Goal: Feedback & Contribution: Submit feedback/report problem

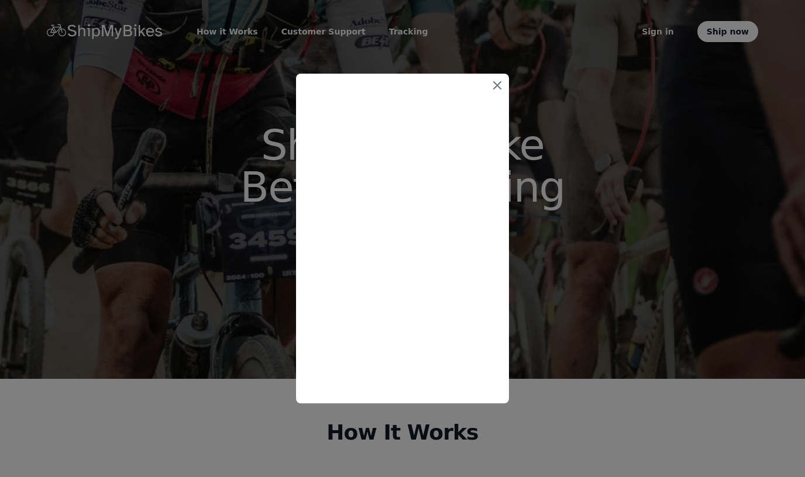
scroll to position [28, 0]
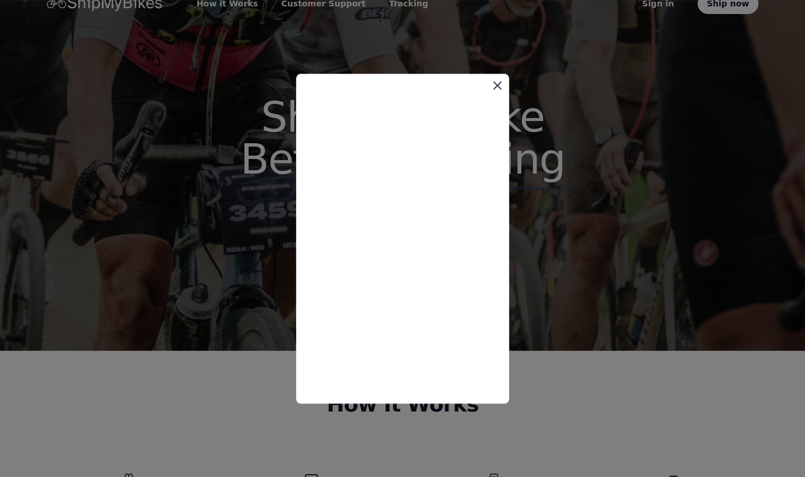
click at [496, 81] on icon at bounding box center [497, 85] width 14 height 14
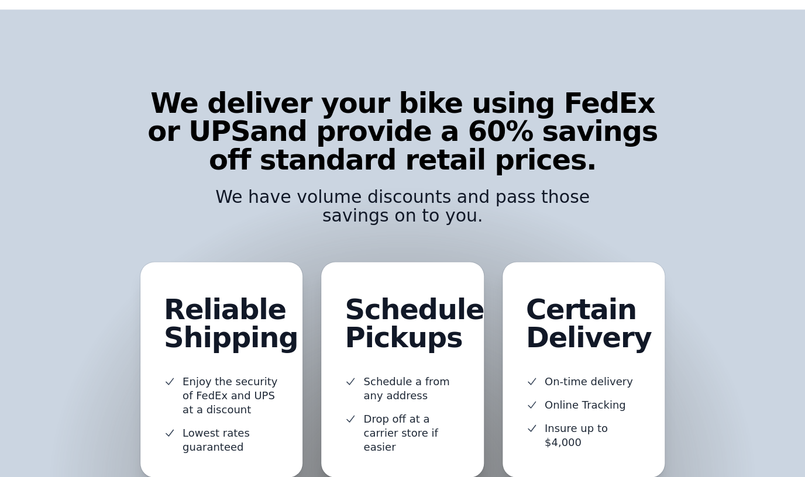
scroll to position [660, 0]
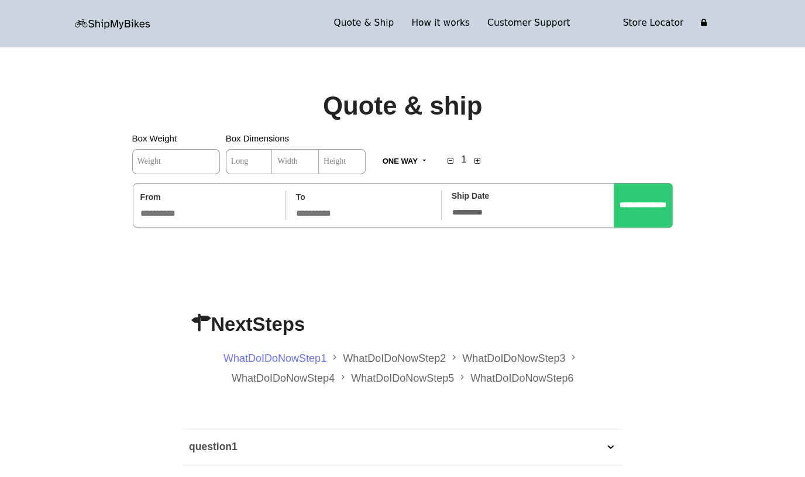
type input "*****"
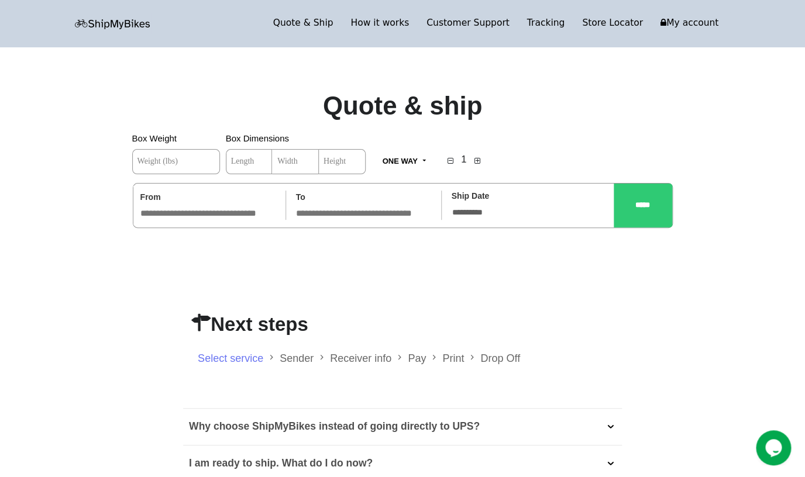
click at [178, 165] on span "Weight (lbs)" at bounding box center [158, 161] width 40 height 8
click at [184, 165] on input "Weight (lbs)" at bounding box center [176, 161] width 88 height 25
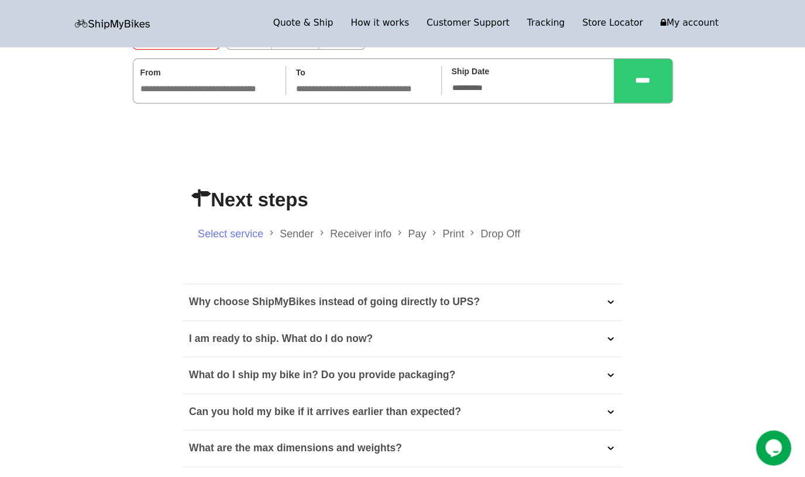
scroll to position [10, 0]
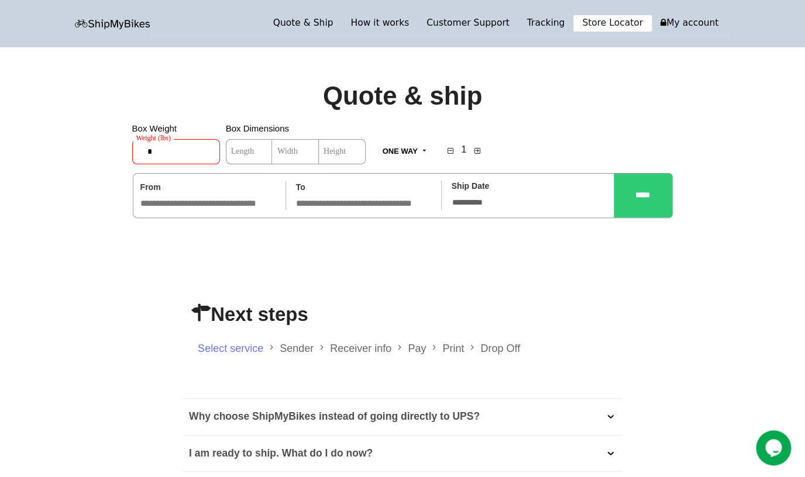
type input "*"
click at [624, 23] on link "Store Locator" at bounding box center [612, 23] width 78 height 16
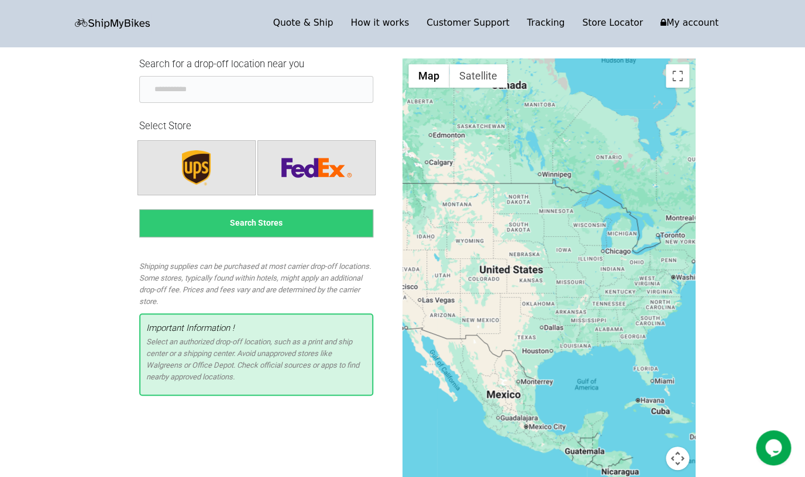
click at [484, 277] on div at bounding box center [549, 293] width 293 height 468
click at [293, 91] on input "text" at bounding box center [256, 89] width 234 height 27
click at [252, 226] on button "Search Stores" at bounding box center [256, 223] width 234 height 28
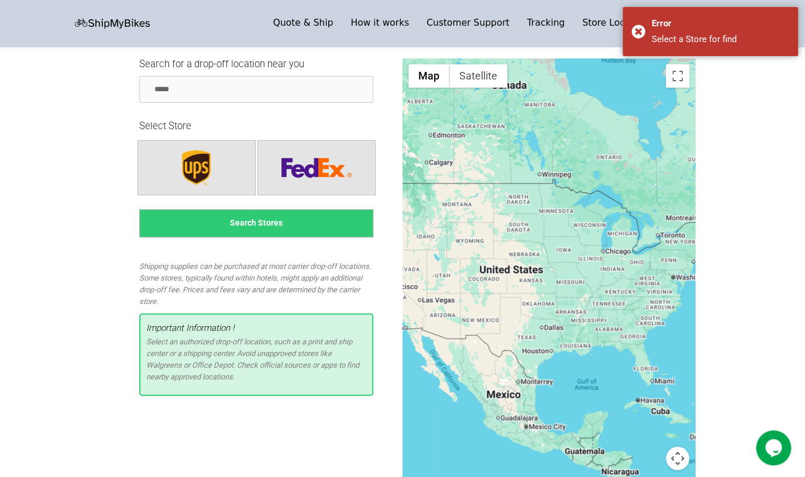
click at [775, 135] on app-store "Search for a drop-off location near you ***** Select Store Search Stores Shippi…" at bounding box center [402, 460] width 805 height 803
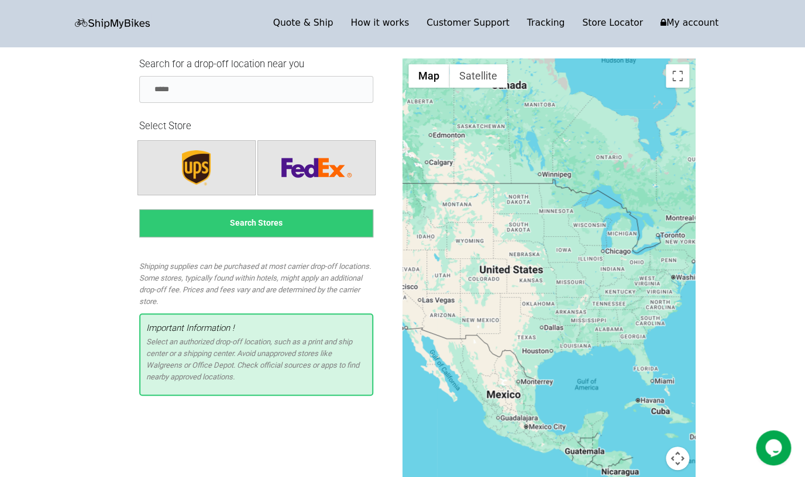
click at [485, 281] on div at bounding box center [549, 293] width 293 height 468
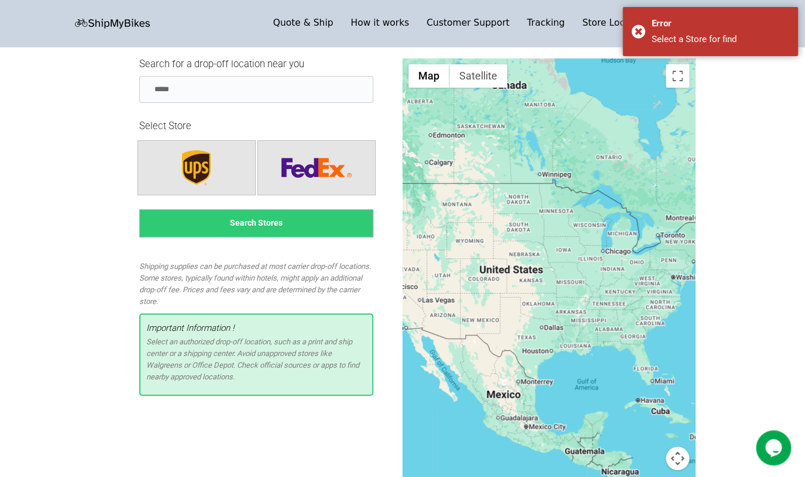
click at [485, 281] on div at bounding box center [549, 293] width 293 height 468
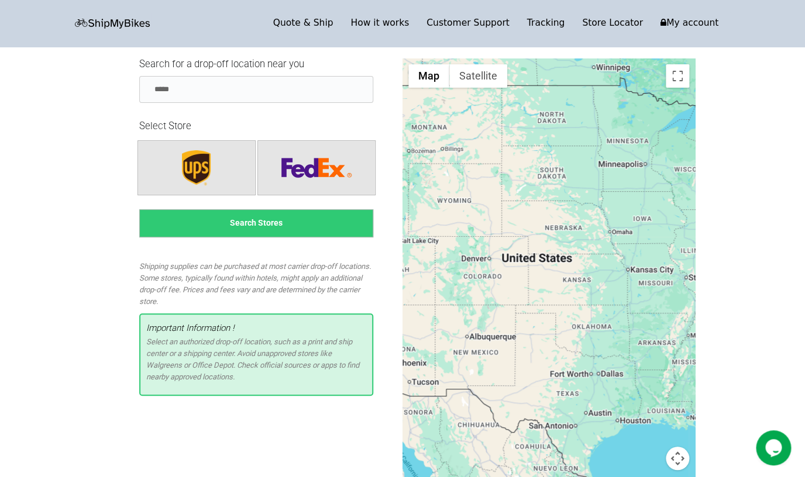
click at [485, 281] on div at bounding box center [549, 293] width 293 height 468
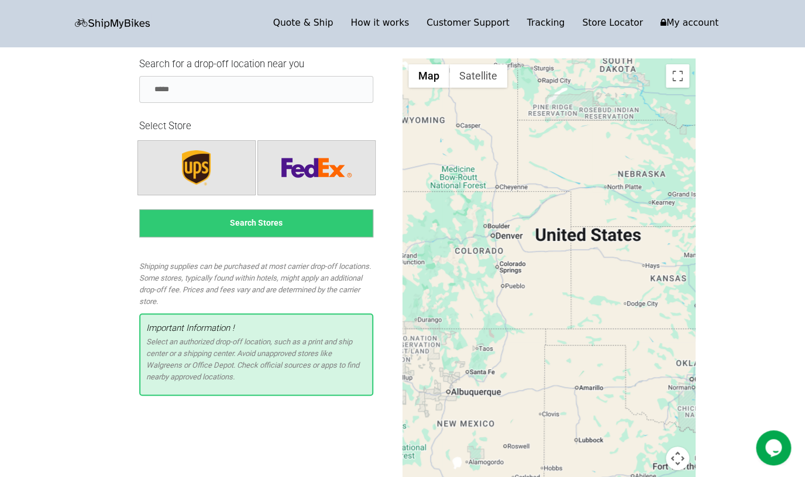
click at [503, 240] on div at bounding box center [549, 293] width 293 height 468
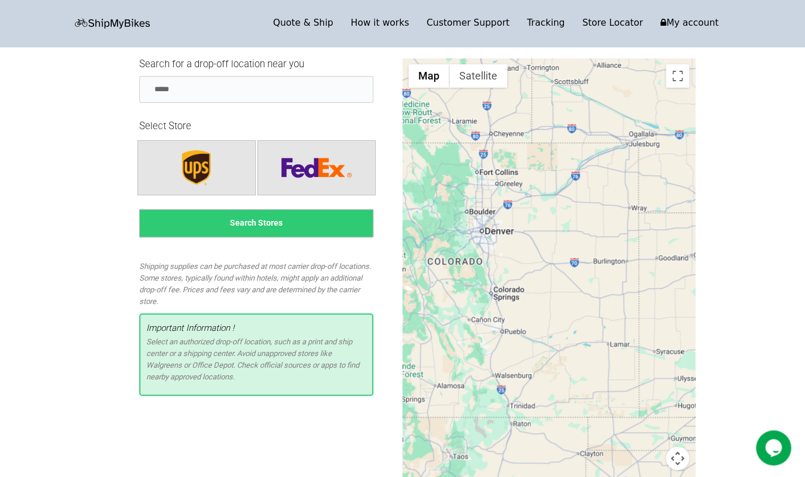
click at [484, 237] on div at bounding box center [549, 293] width 293 height 468
click at [490, 238] on div at bounding box center [549, 293] width 293 height 468
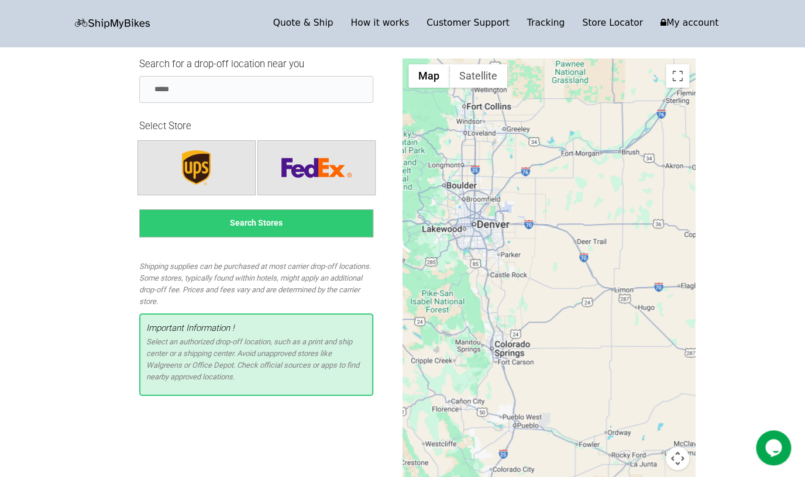
click at [483, 228] on div at bounding box center [549, 293] width 293 height 468
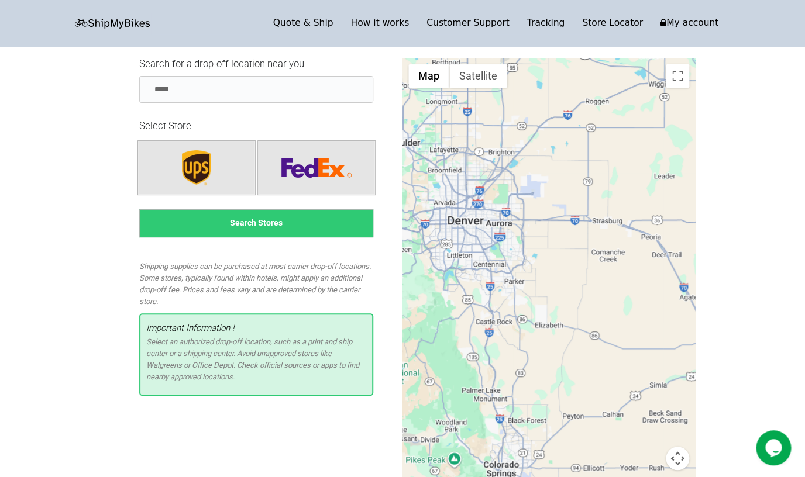
click at [483, 228] on div at bounding box center [549, 293] width 293 height 468
click at [249, 88] on input "*****" at bounding box center [256, 89] width 234 height 27
type input "*"
click at [235, 86] on input "text" at bounding box center [256, 89] width 234 height 27
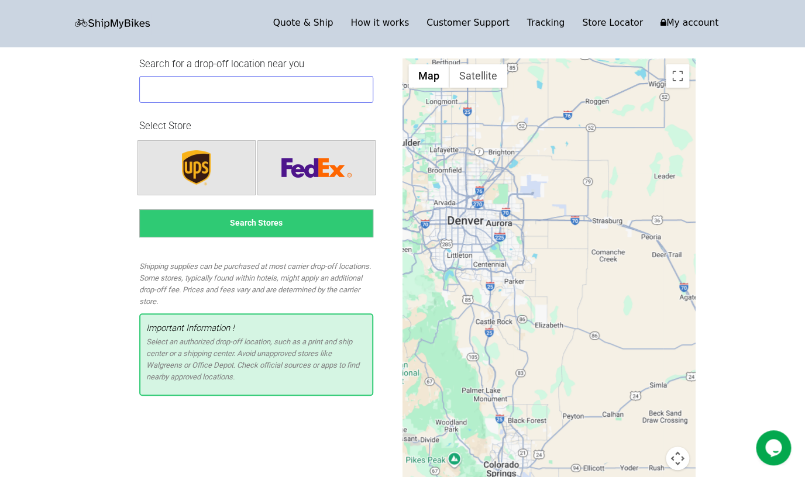
click at [326, 90] on input "text" at bounding box center [256, 89] width 234 height 27
click at [264, 219] on button "Search Stores" at bounding box center [256, 223] width 234 height 28
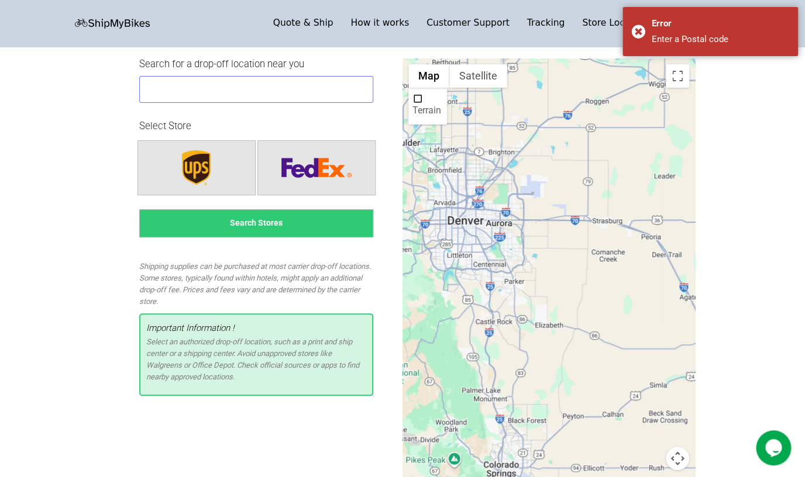
click at [280, 97] on input "text" at bounding box center [256, 89] width 234 height 27
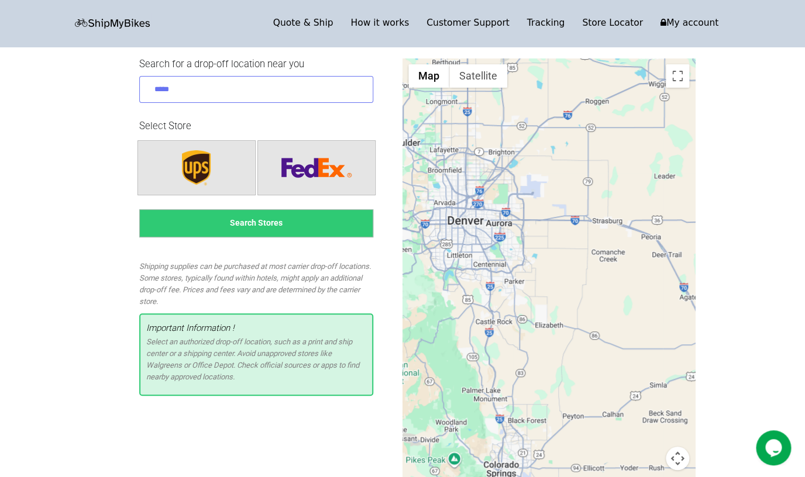
type input "*****"
click at [270, 229] on button "Search Stores" at bounding box center [256, 223] width 234 height 28
click at [482, 25] on link "Customer Support" at bounding box center [468, 23] width 101 height 16
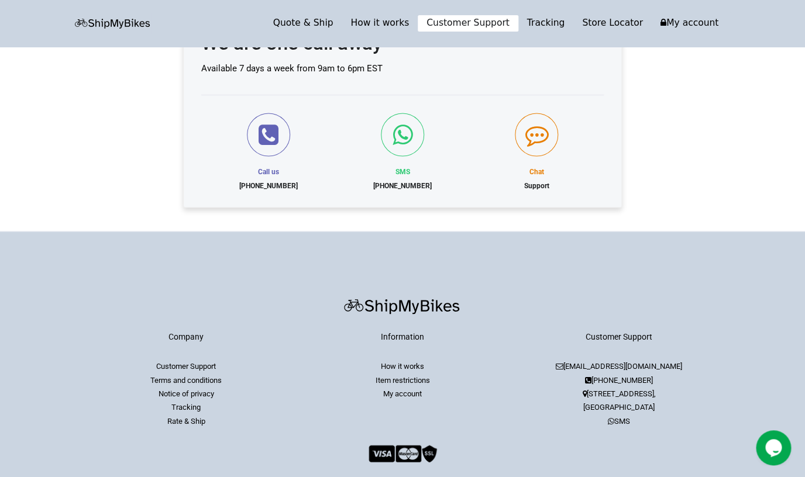
scroll to position [750, 0]
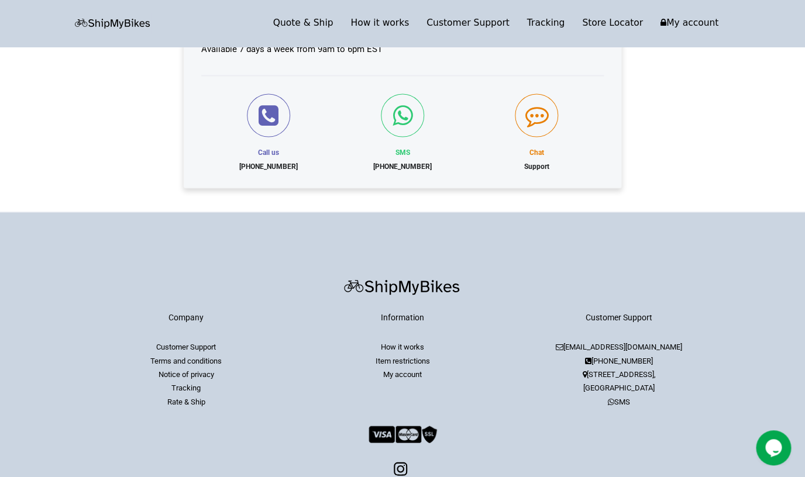
click at [541, 127] on icon at bounding box center [536, 115] width 23 height 23
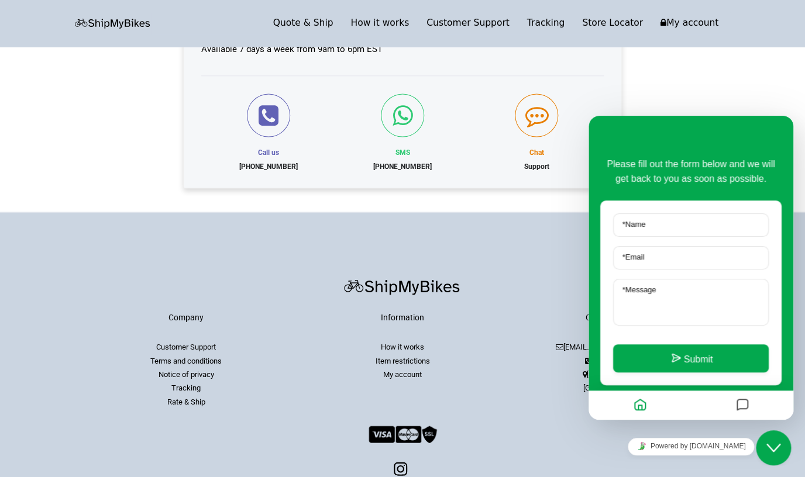
click at [632, 226] on label "* Name" at bounding box center [634, 224] width 35 height 9
click at [632, 226] on input "* Name" at bounding box center [691, 225] width 156 height 23
type input "**********"
click at [666, 259] on input "* Email" at bounding box center [691, 257] width 156 height 23
type input "**********"
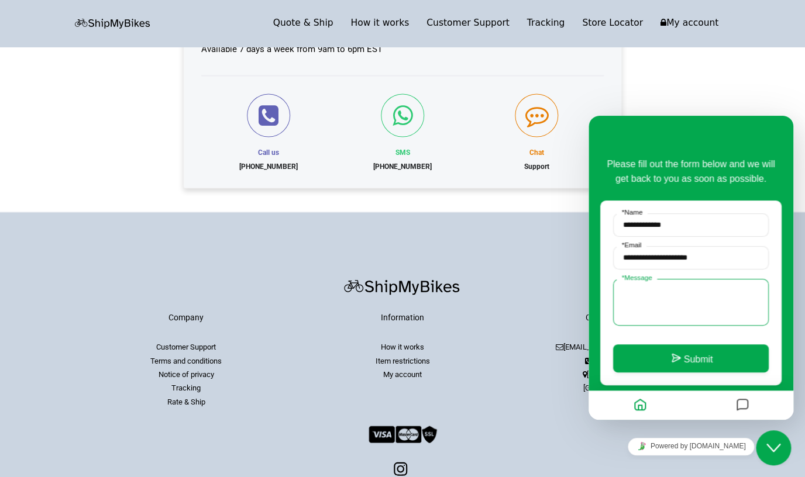
click at [666, 290] on textarea "* Message" at bounding box center [691, 302] width 156 height 47
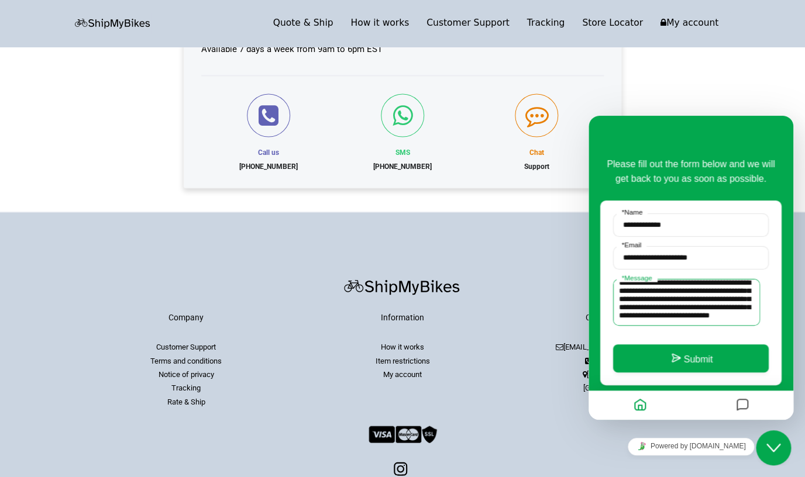
scroll to position [31, 0]
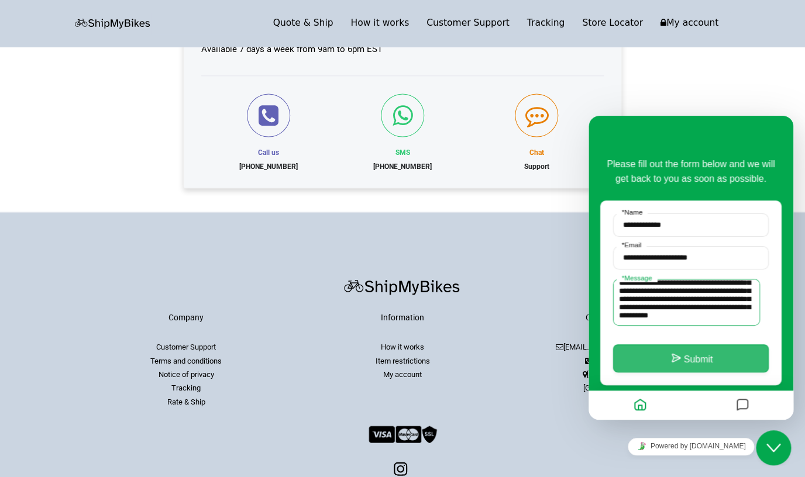
type textarea "**********"
click at [703, 352] on button "Submit" at bounding box center [691, 359] width 156 height 28
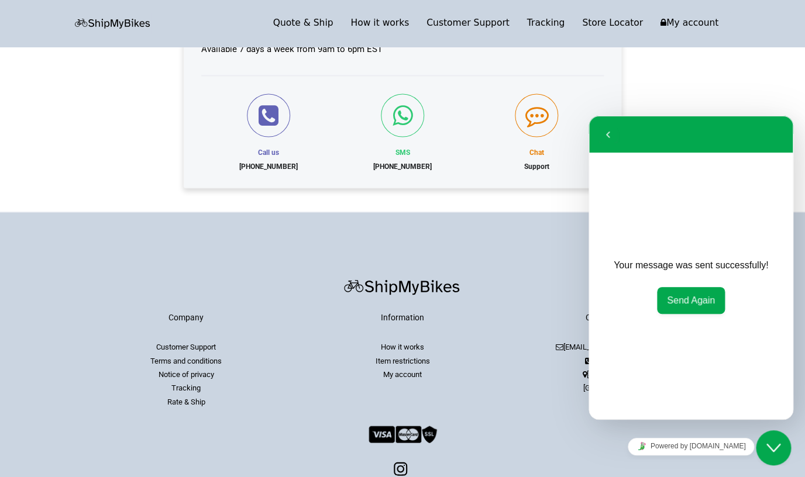
click at [737, 78] on div "Questions? We are one call away Available 7 days a week from 9am to 6pm EST Cal…" at bounding box center [402, 86] width 805 height 253
